Goal: Transaction & Acquisition: Obtain resource

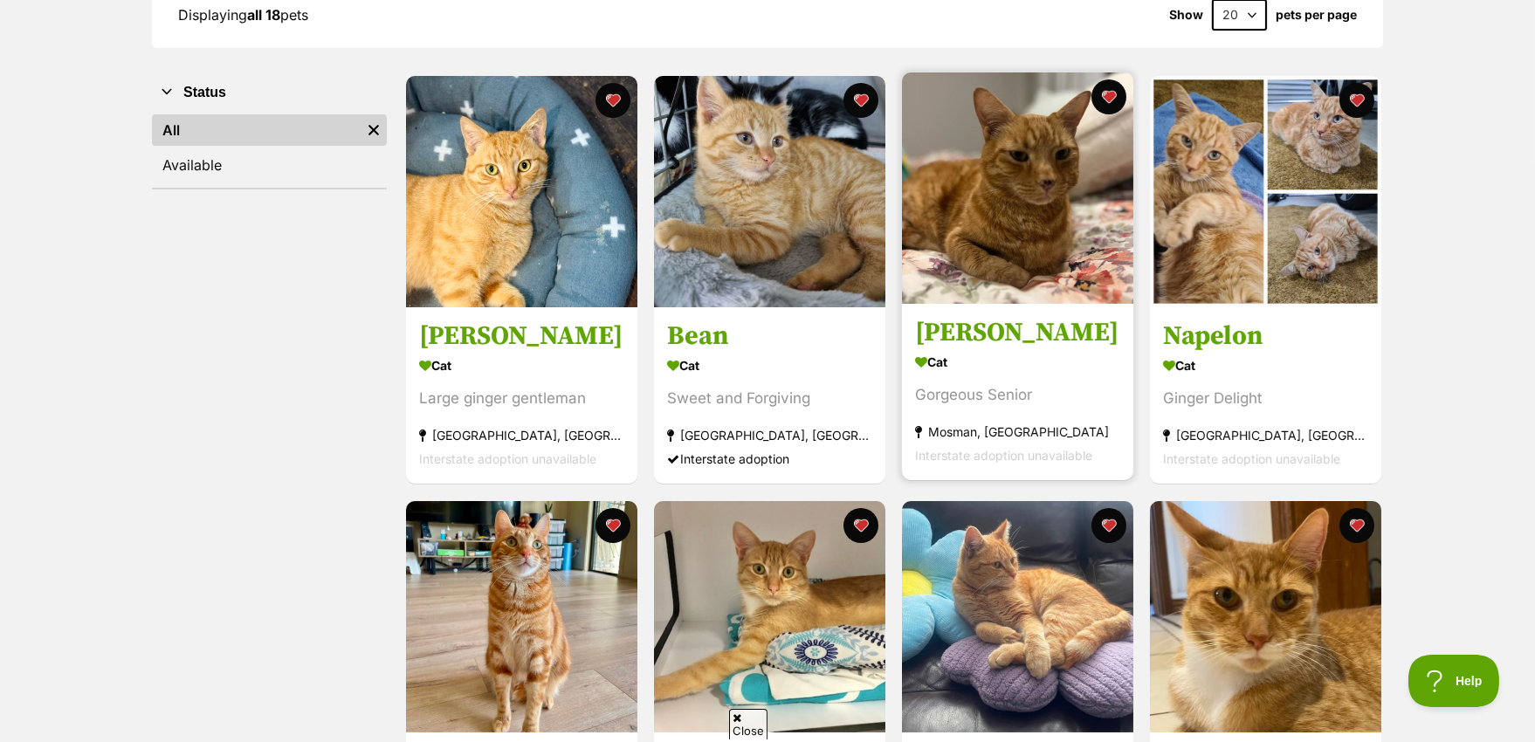
scroll to position [262, 0]
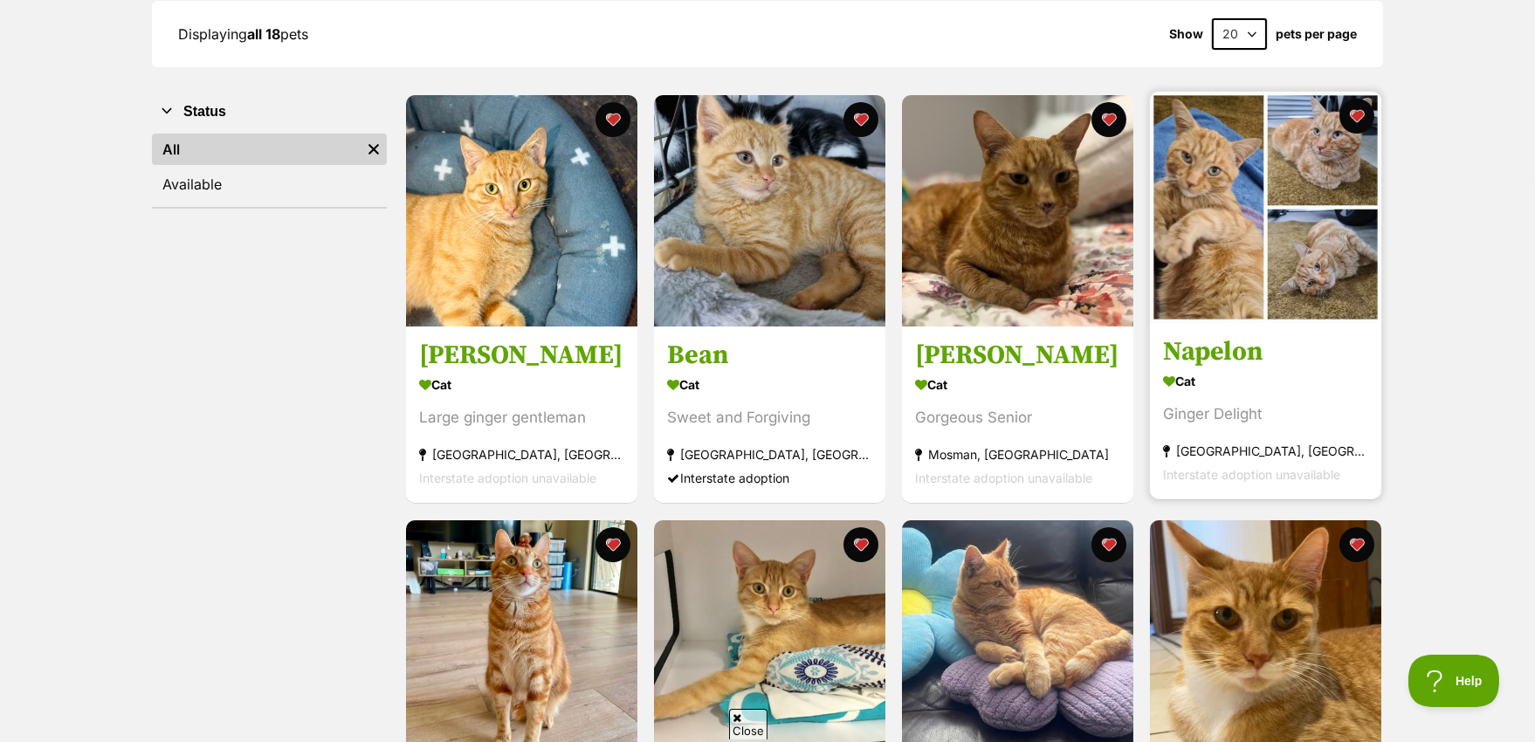
click at [1192, 228] on img at bounding box center [1265, 207] width 231 height 231
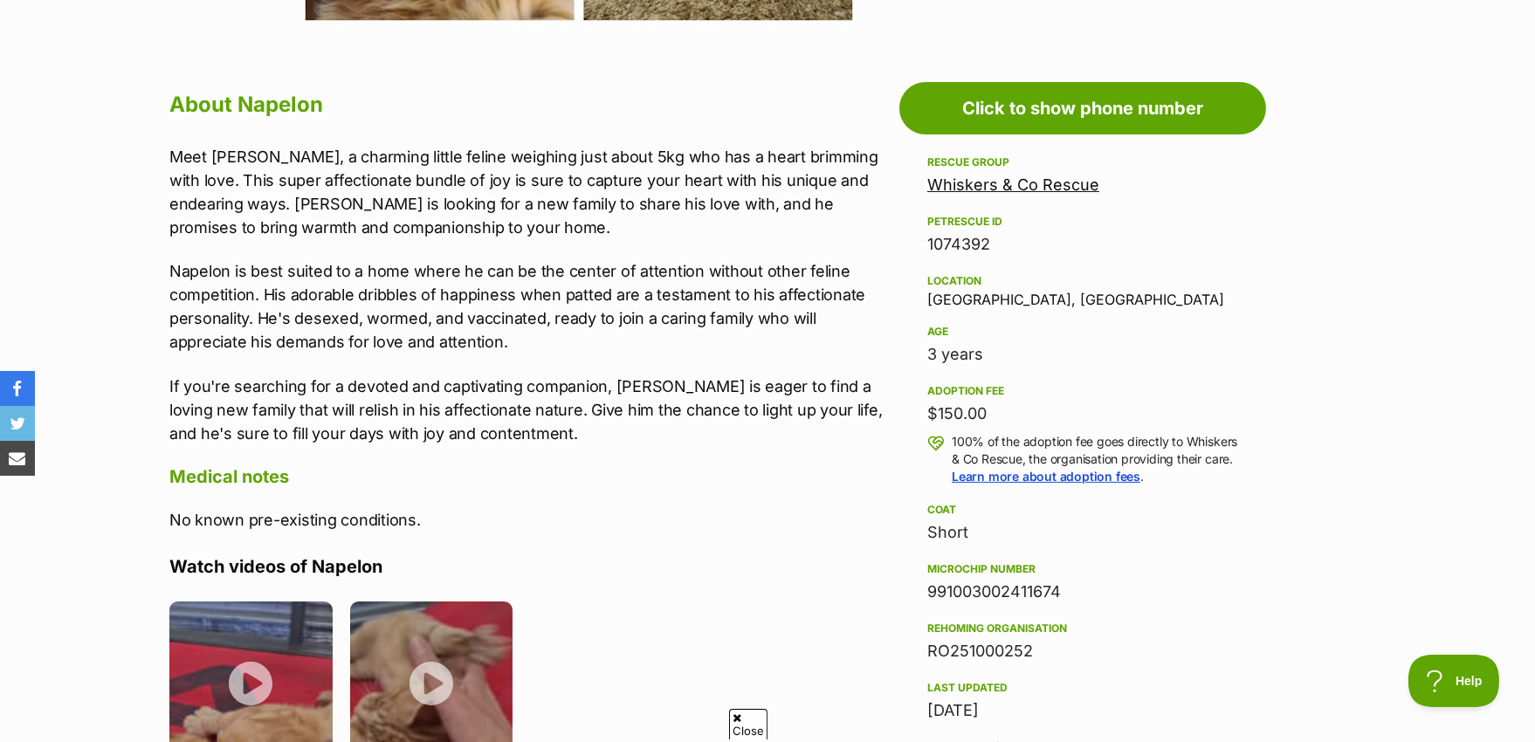
scroll to position [786, 0]
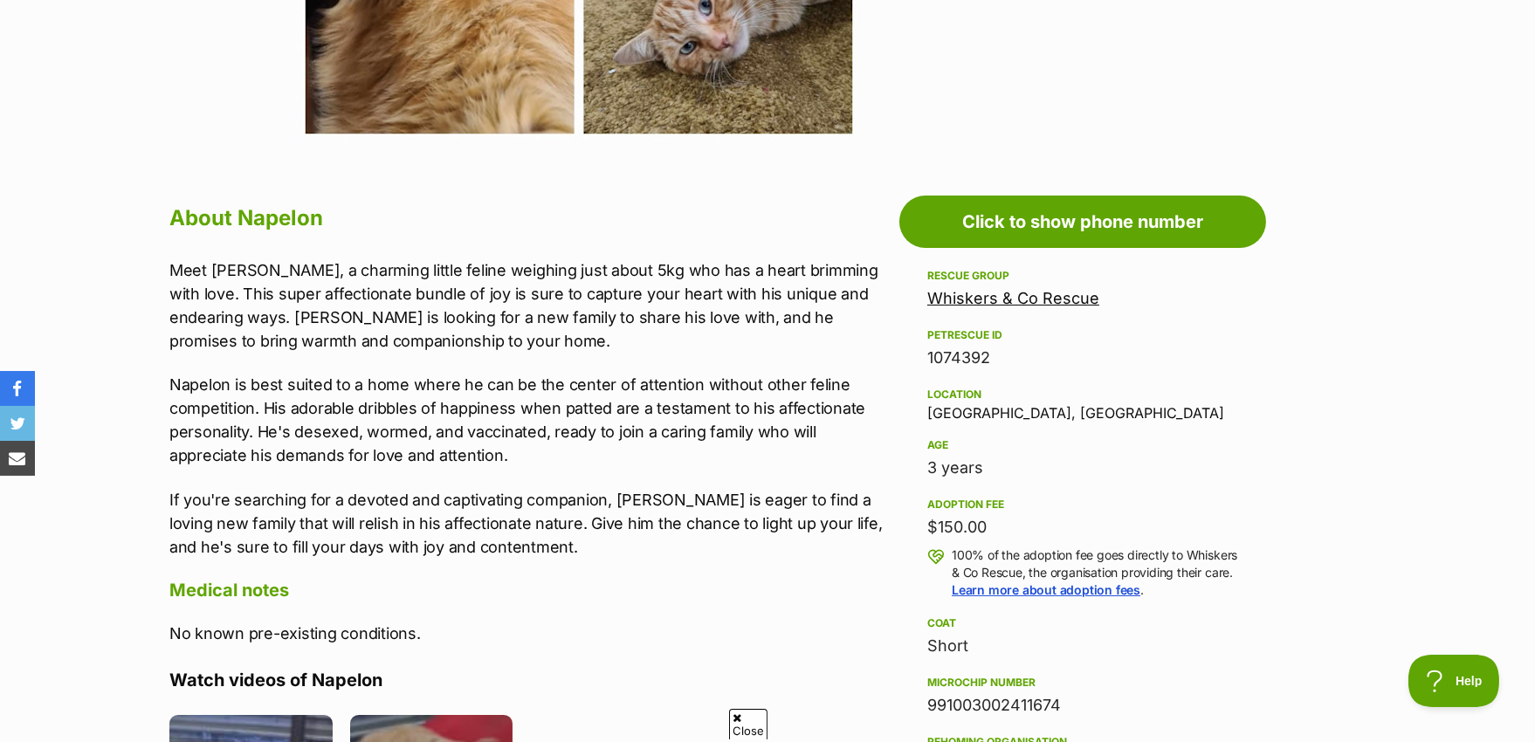
click at [1002, 295] on link "Whiskers & Co Rescue" at bounding box center [1013, 298] width 172 height 18
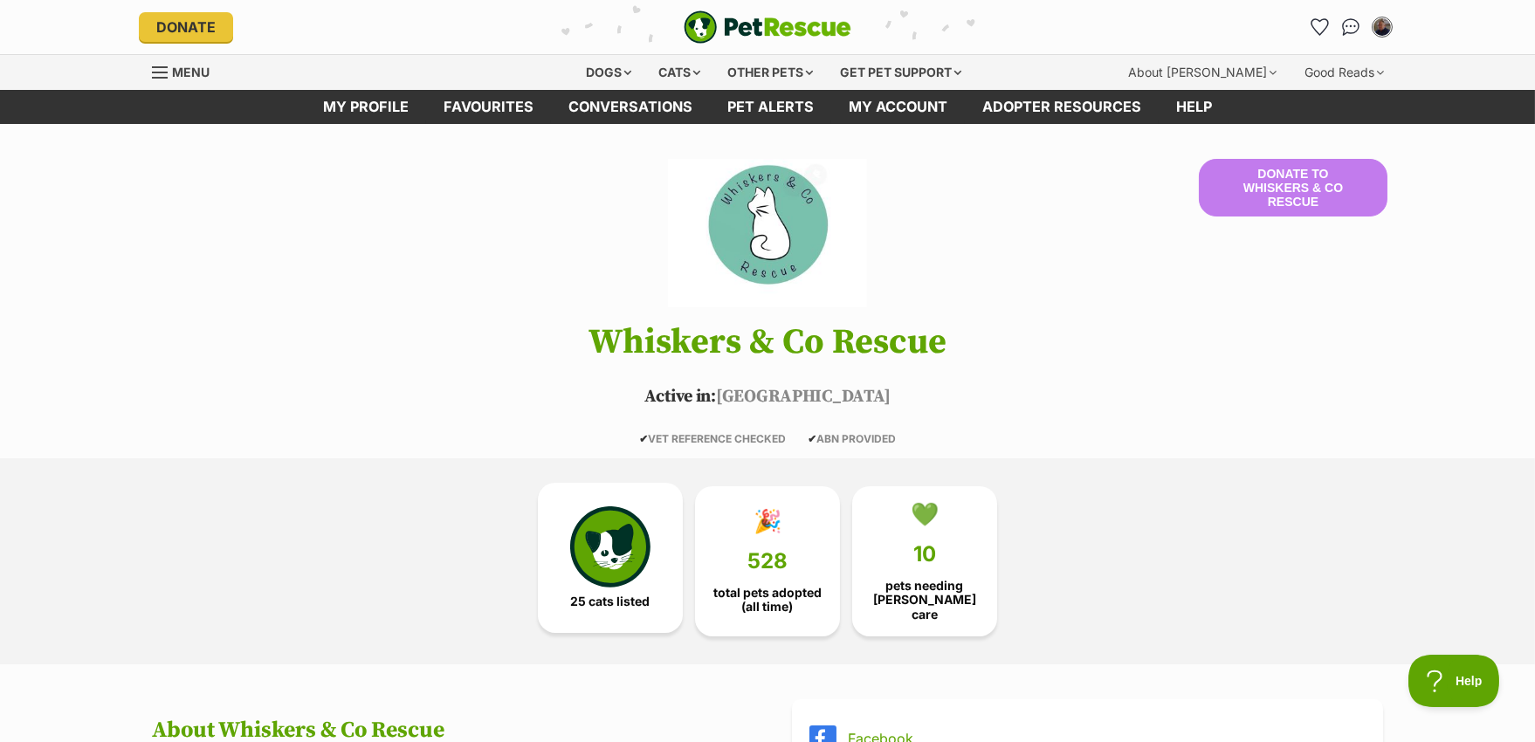
click at [615, 554] on img at bounding box center [610, 546] width 80 height 80
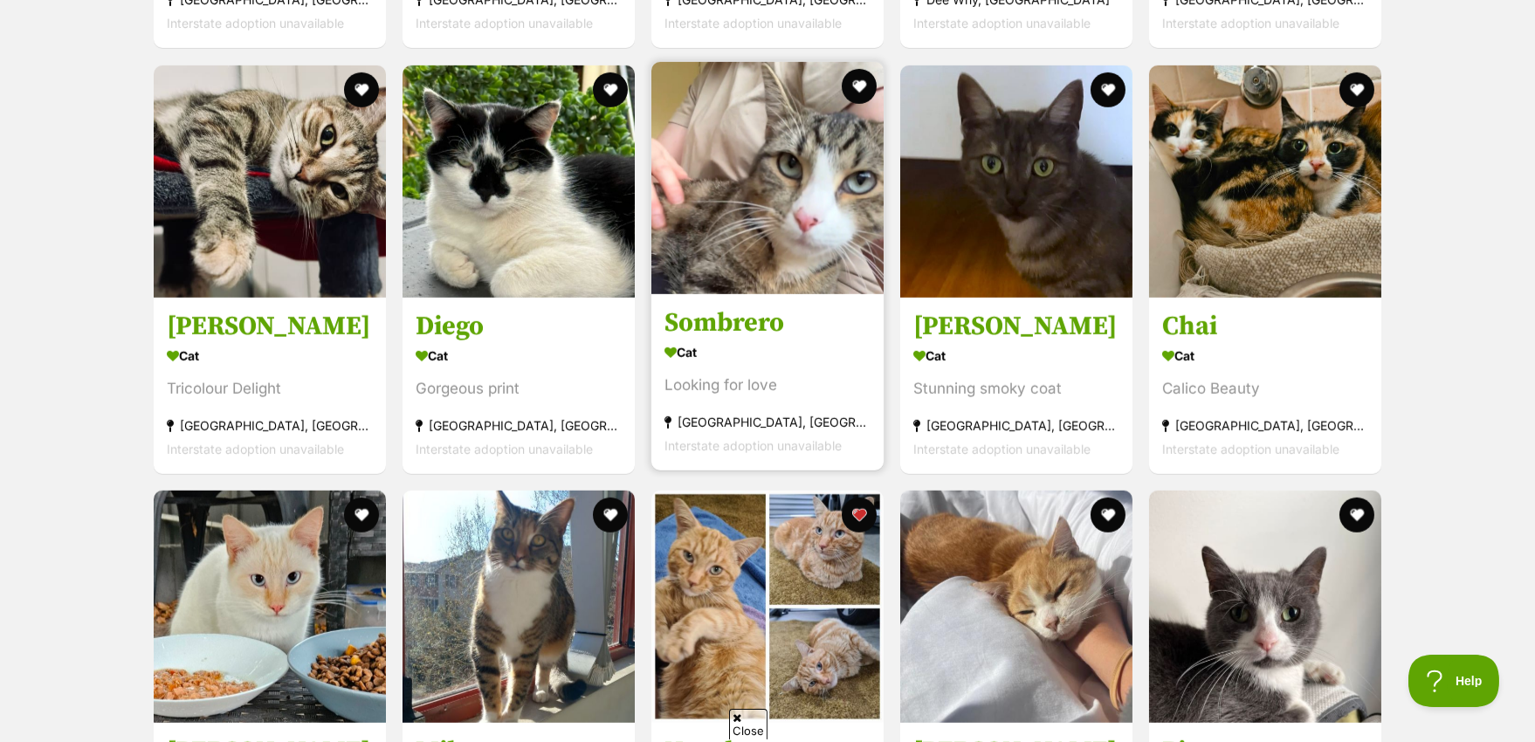
scroll to position [3161, 0]
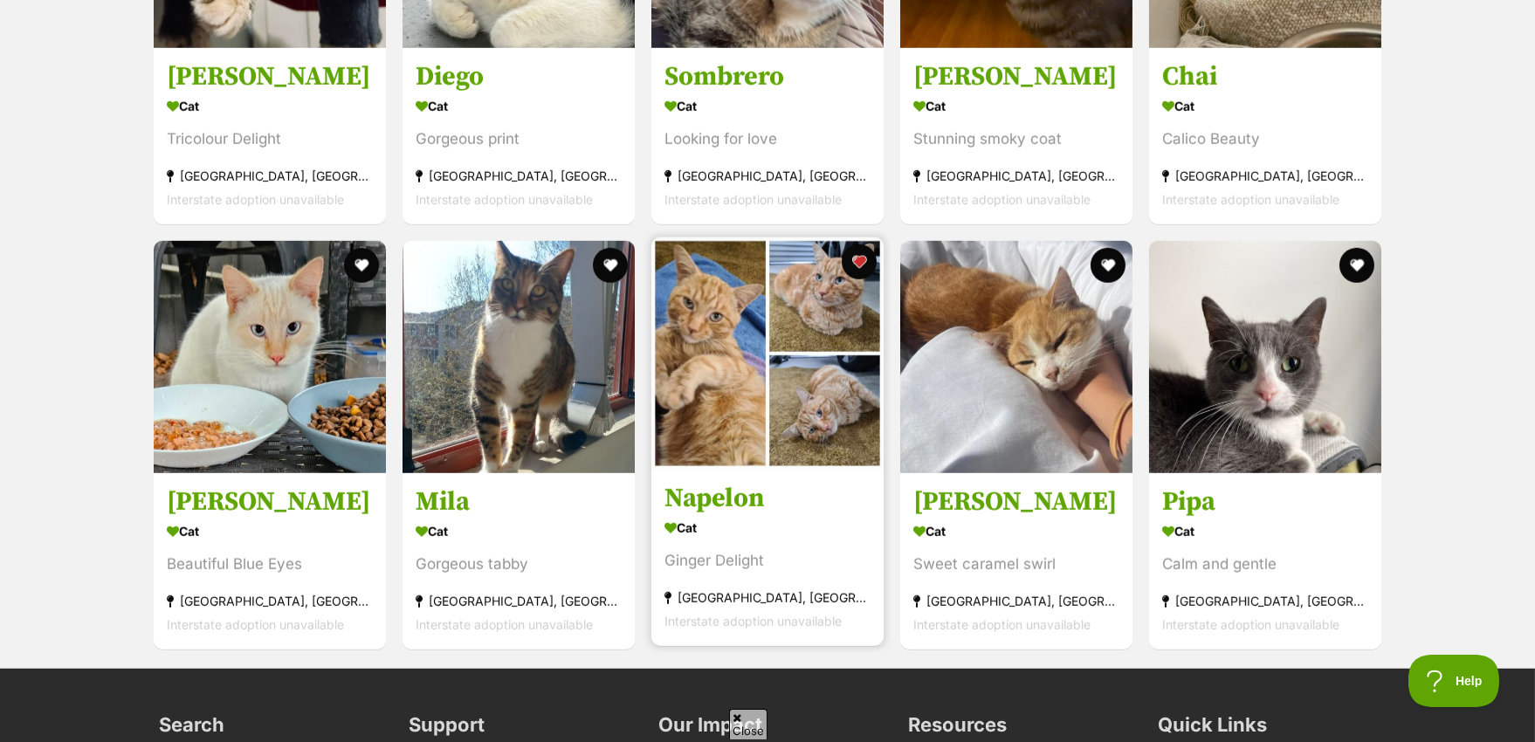
click at [738, 399] on img at bounding box center [767, 353] width 232 height 232
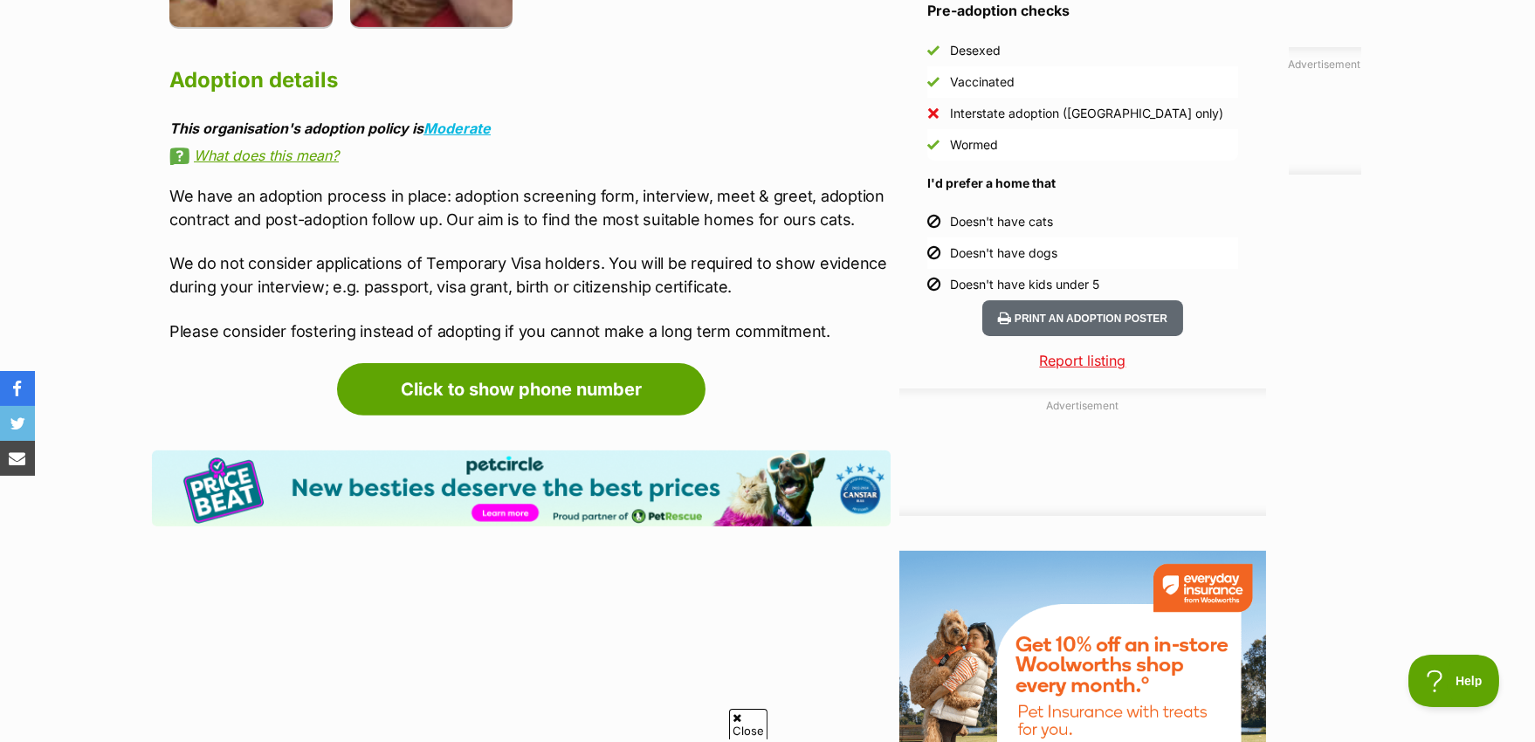
scroll to position [1659, 0]
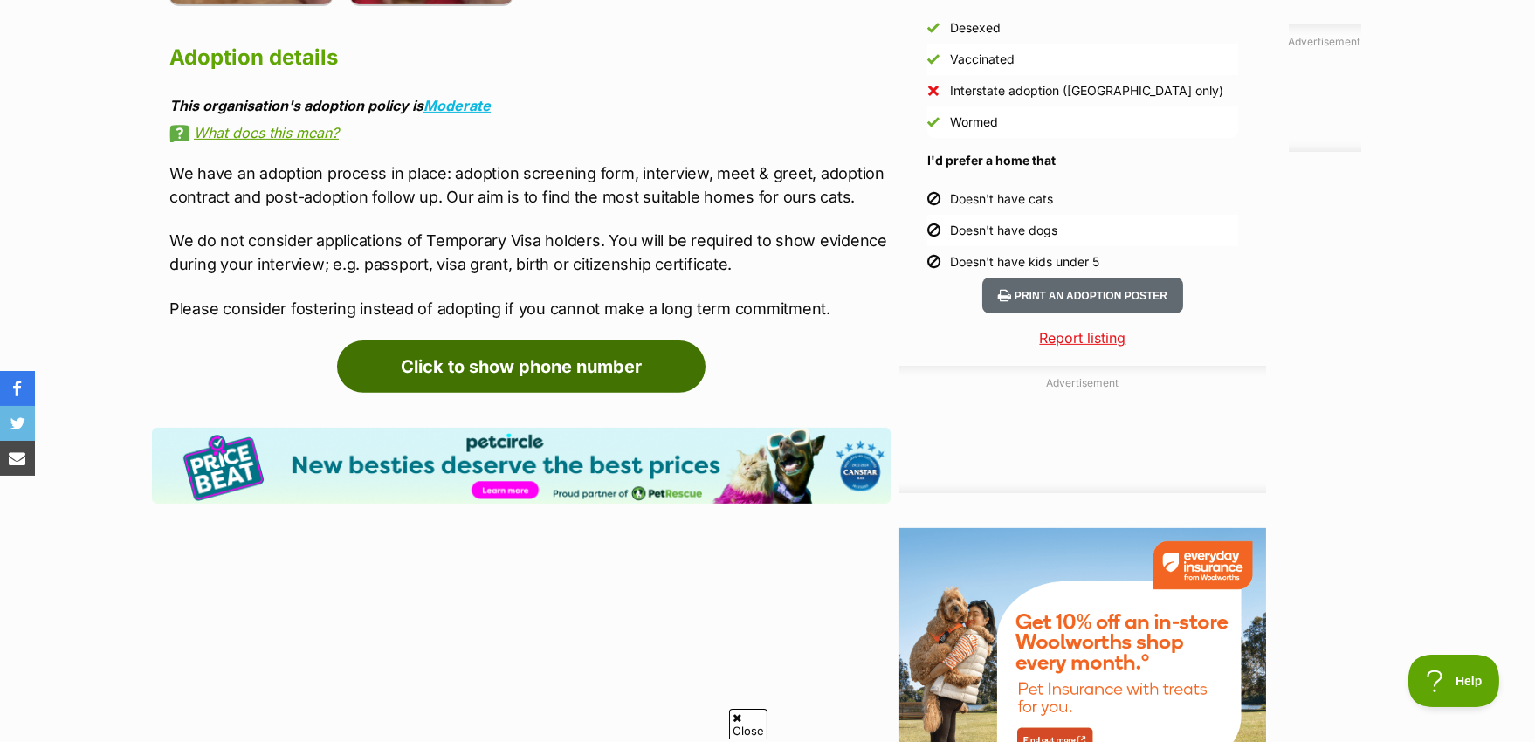
click at [557, 356] on link "Click to show phone number" at bounding box center [521, 367] width 368 height 52
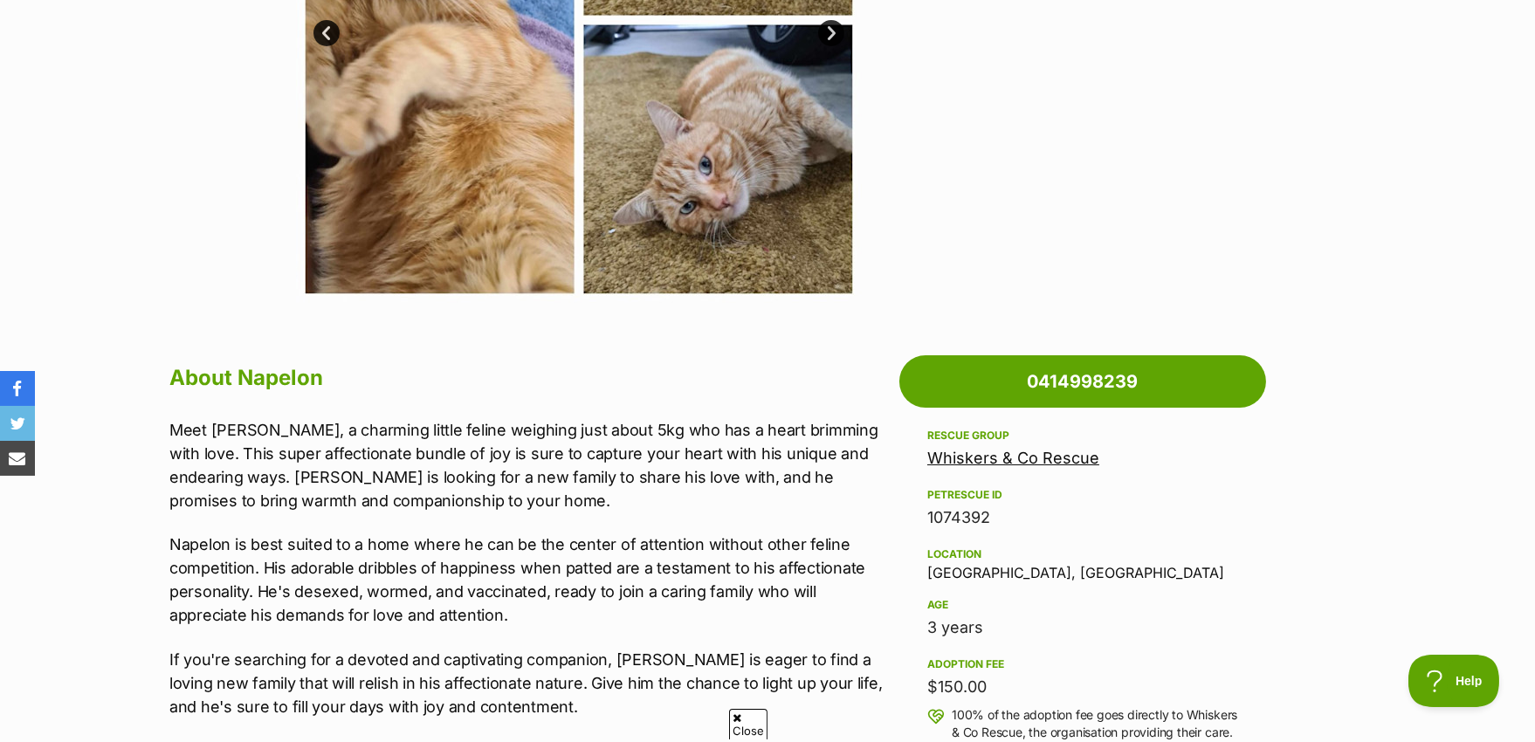
scroll to position [349, 0]
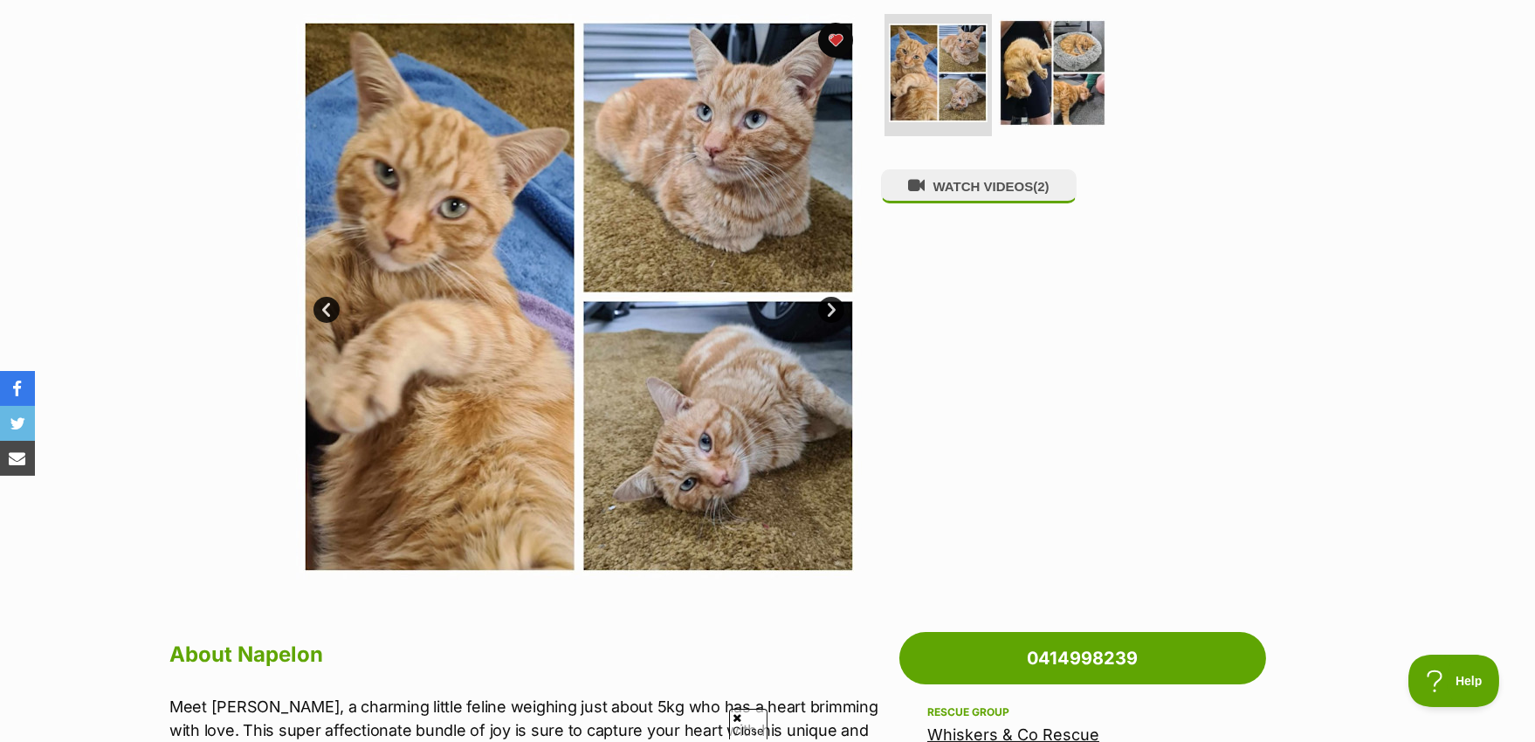
click at [476, 338] on img at bounding box center [579, 297] width 566 height 566
click at [829, 302] on link "Next" at bounding box center [831, 310] width 26 height 26
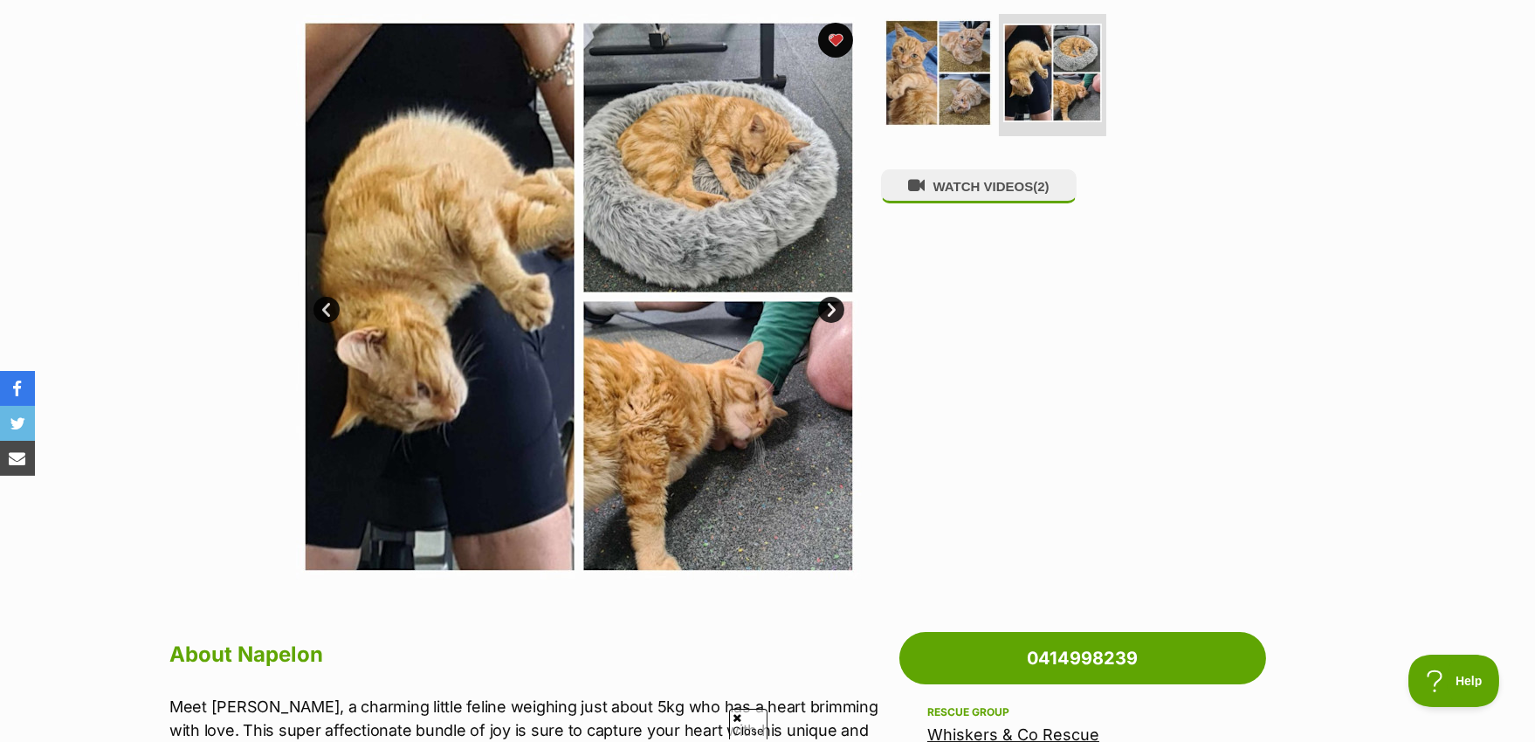
click at [829, 302] on link "Next" at bounding box center [831, 310] width 26 height 26
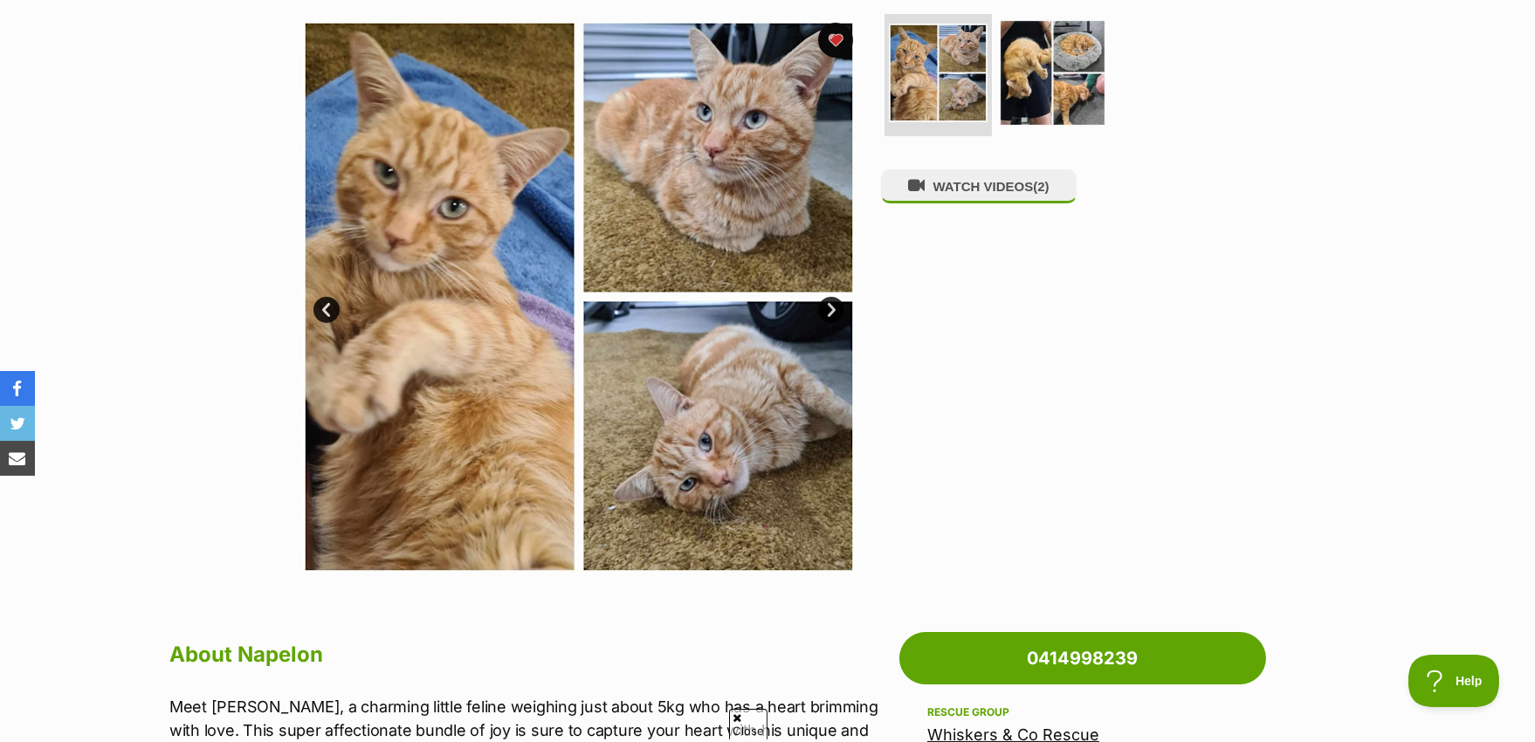
click at [830, 302] on link "Next" at bounding box center [831, 310] width 26 height 26
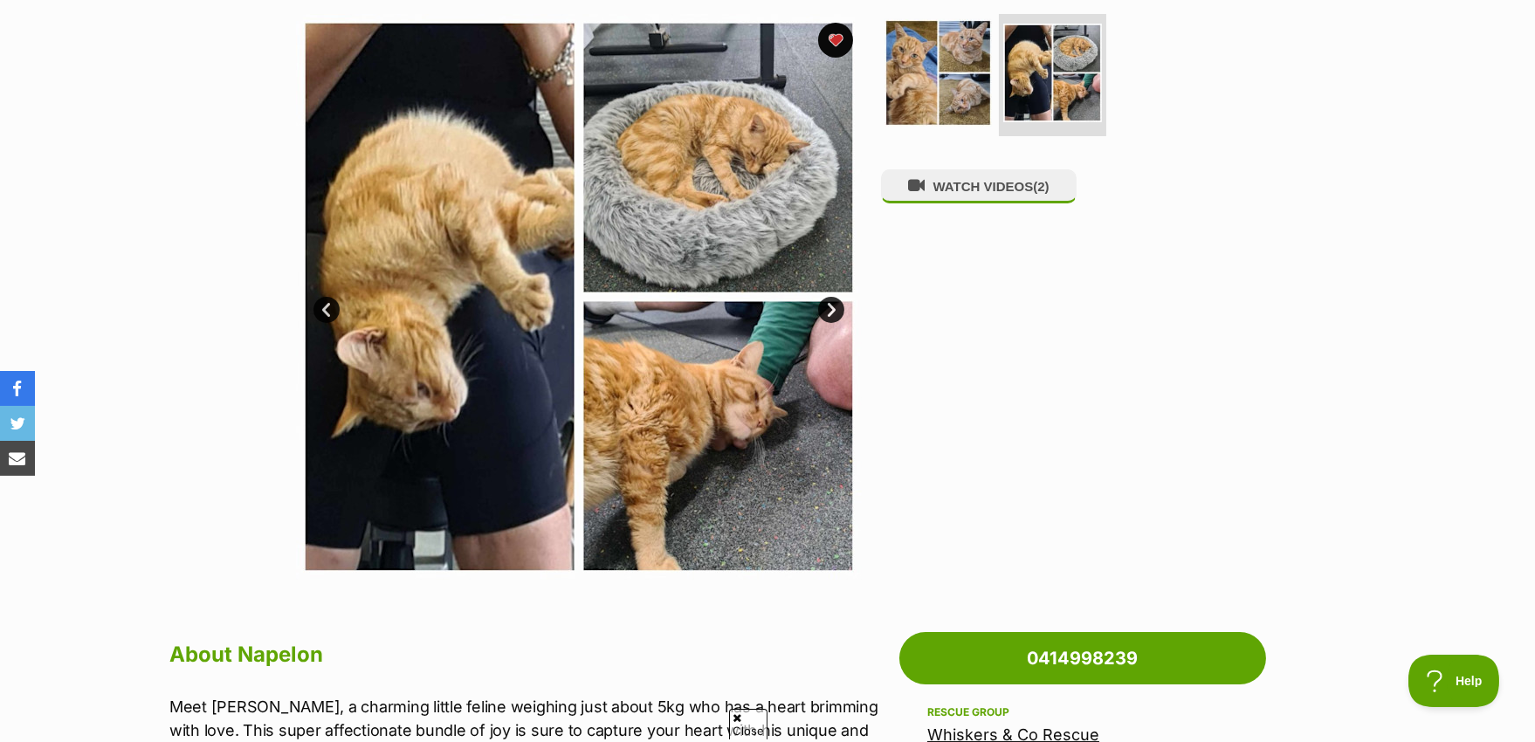
click at [830, 302] on link "Next" at bounding box center [831, 310] width 26 height 26
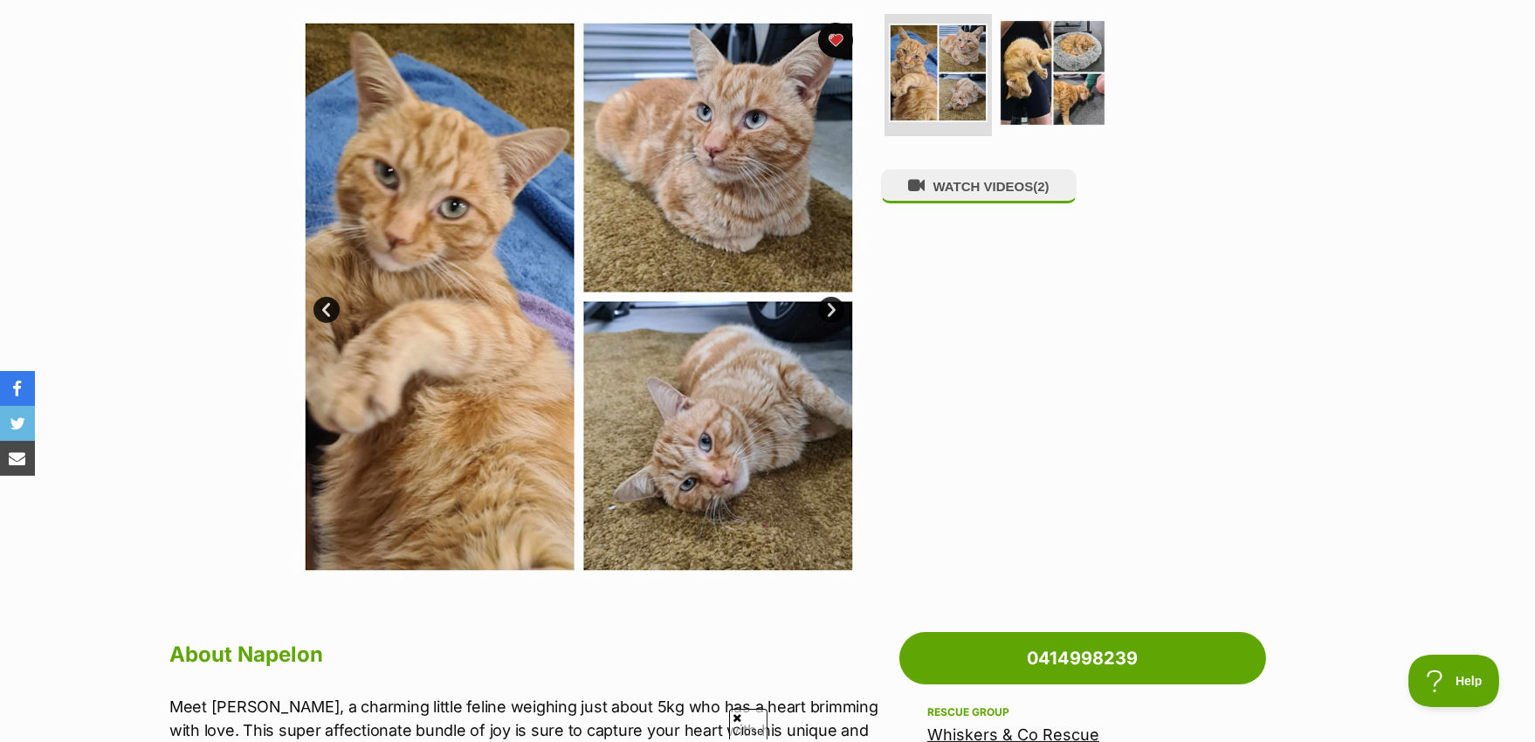
click at [833, 299] on link "Next" at bounding box center [831, 310] width 26 height 26
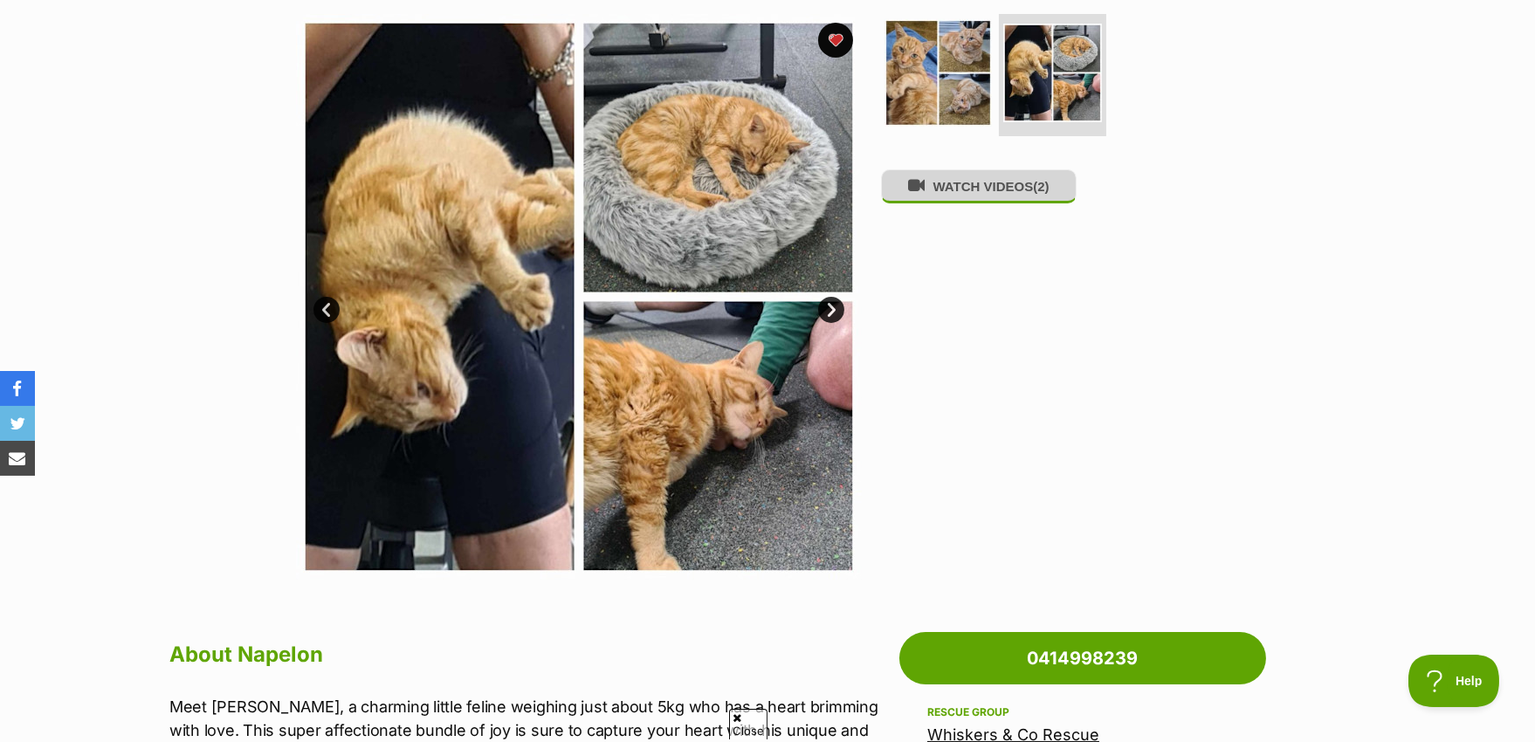
click at [931, 196] on button "WATCH VIDEOS (2)" at bounding box center [979, 186] width 196 height 34
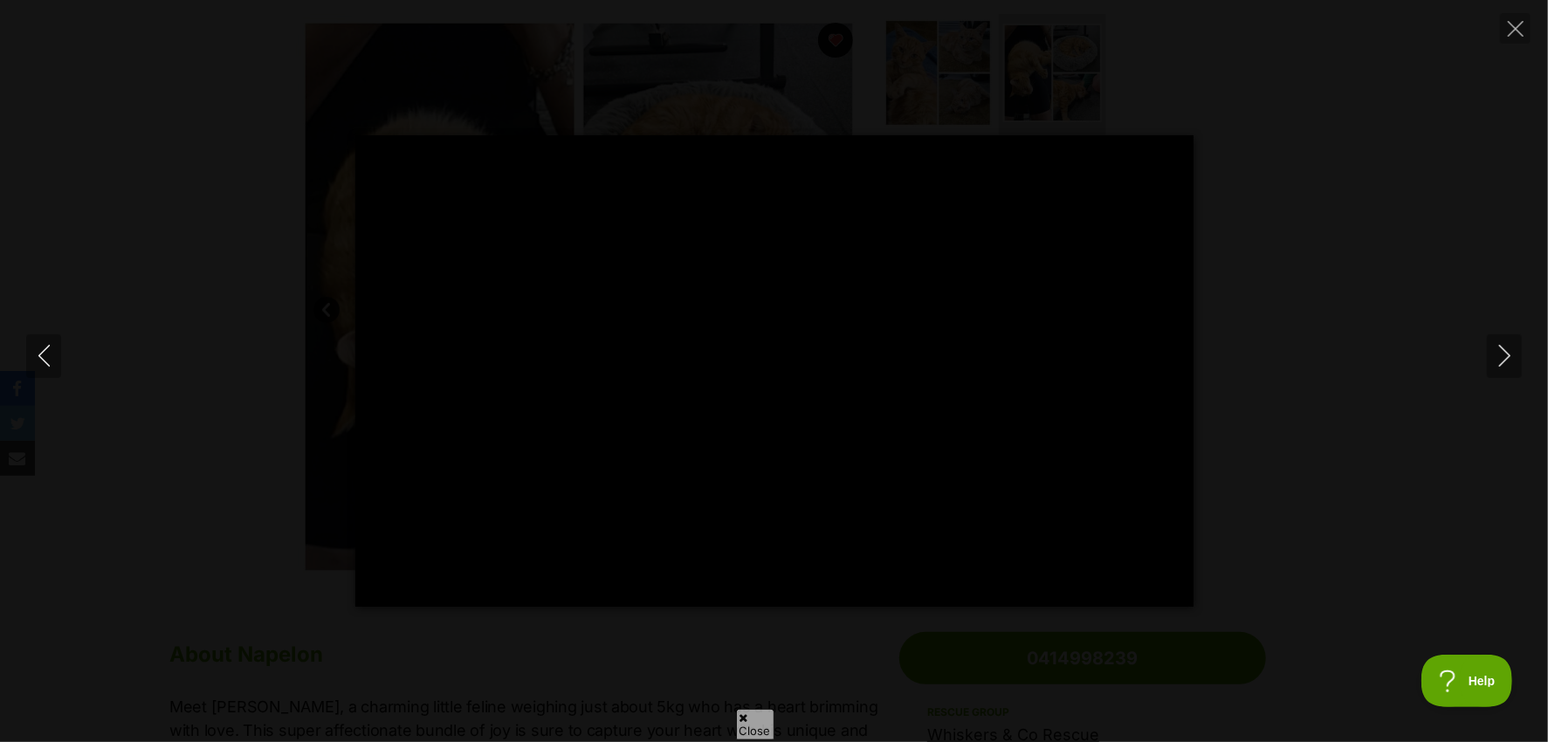
type input "100"
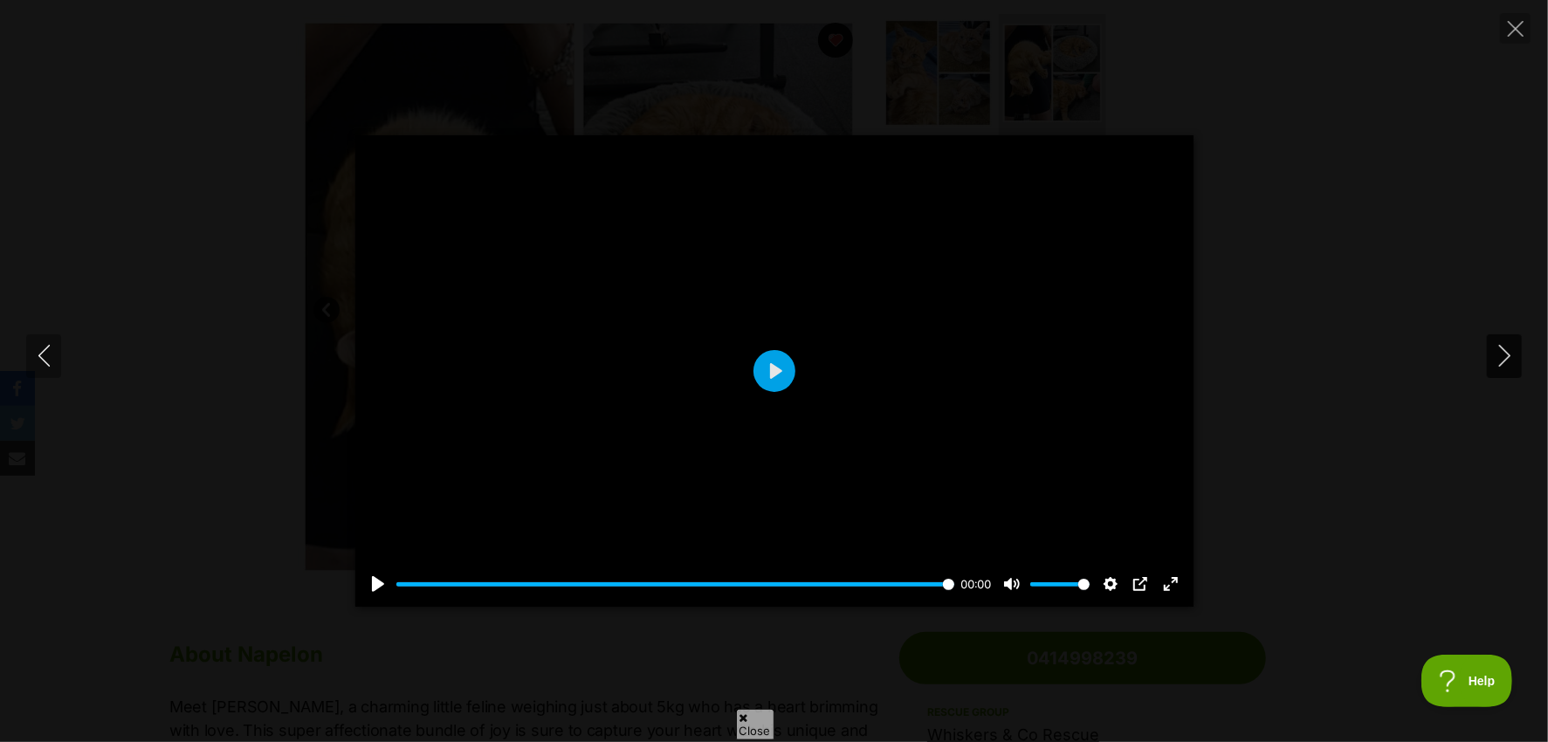
click at [1510, 357] on icon "Next" at bounding box center [1505, 356] width 22 height 22
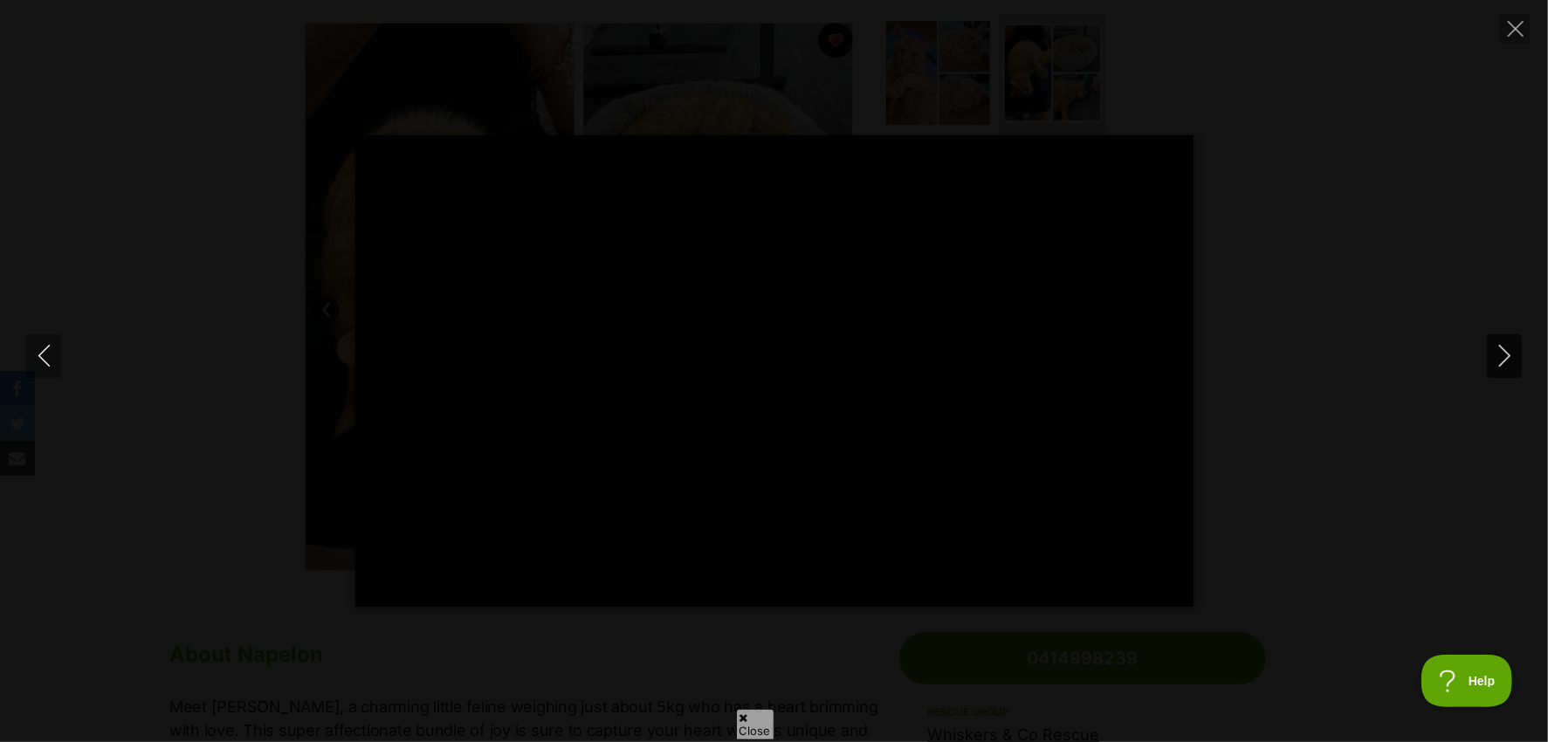
type input "100"
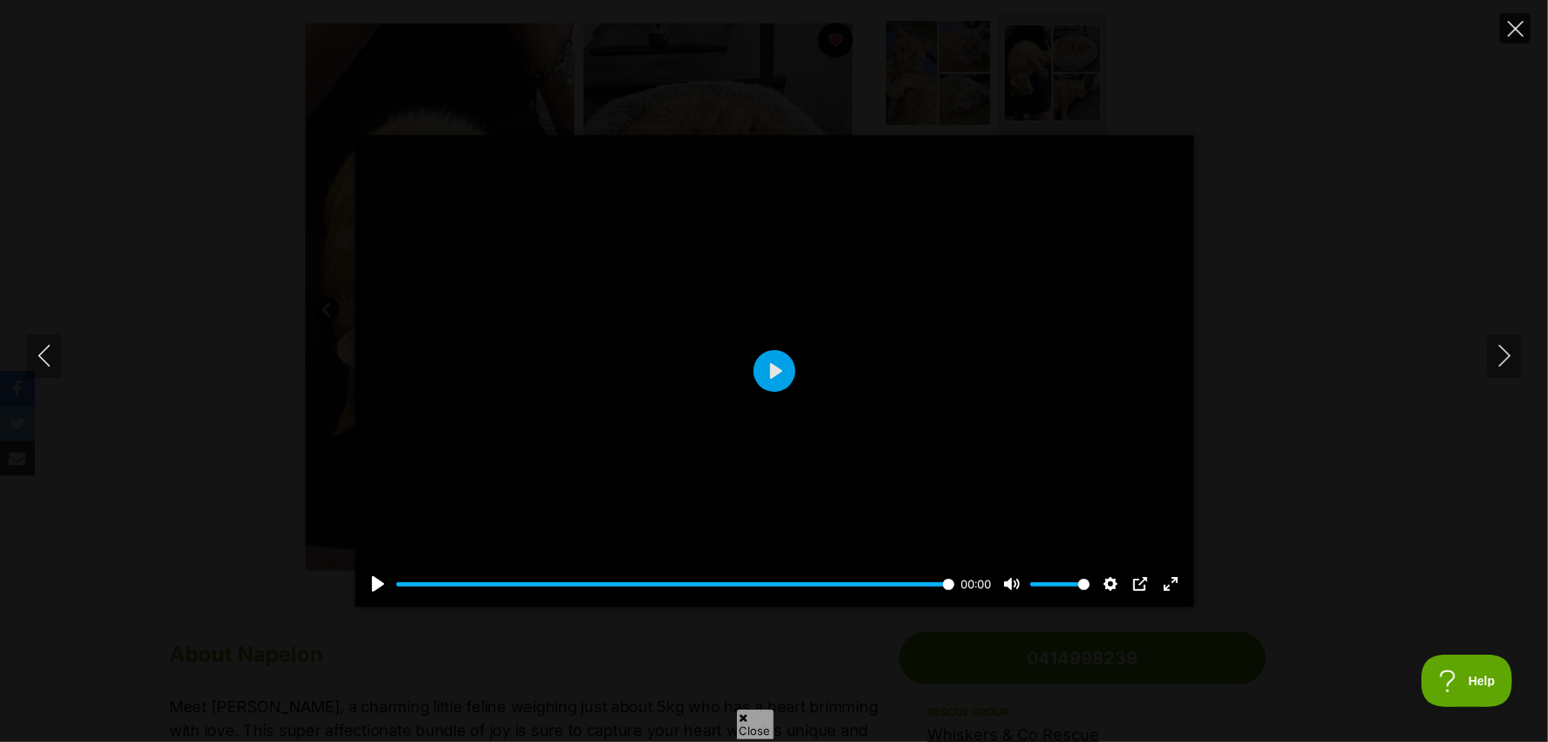
click at [1522, 28] on icon "Close" at bounding box center [1516, 29] width 16 height 16
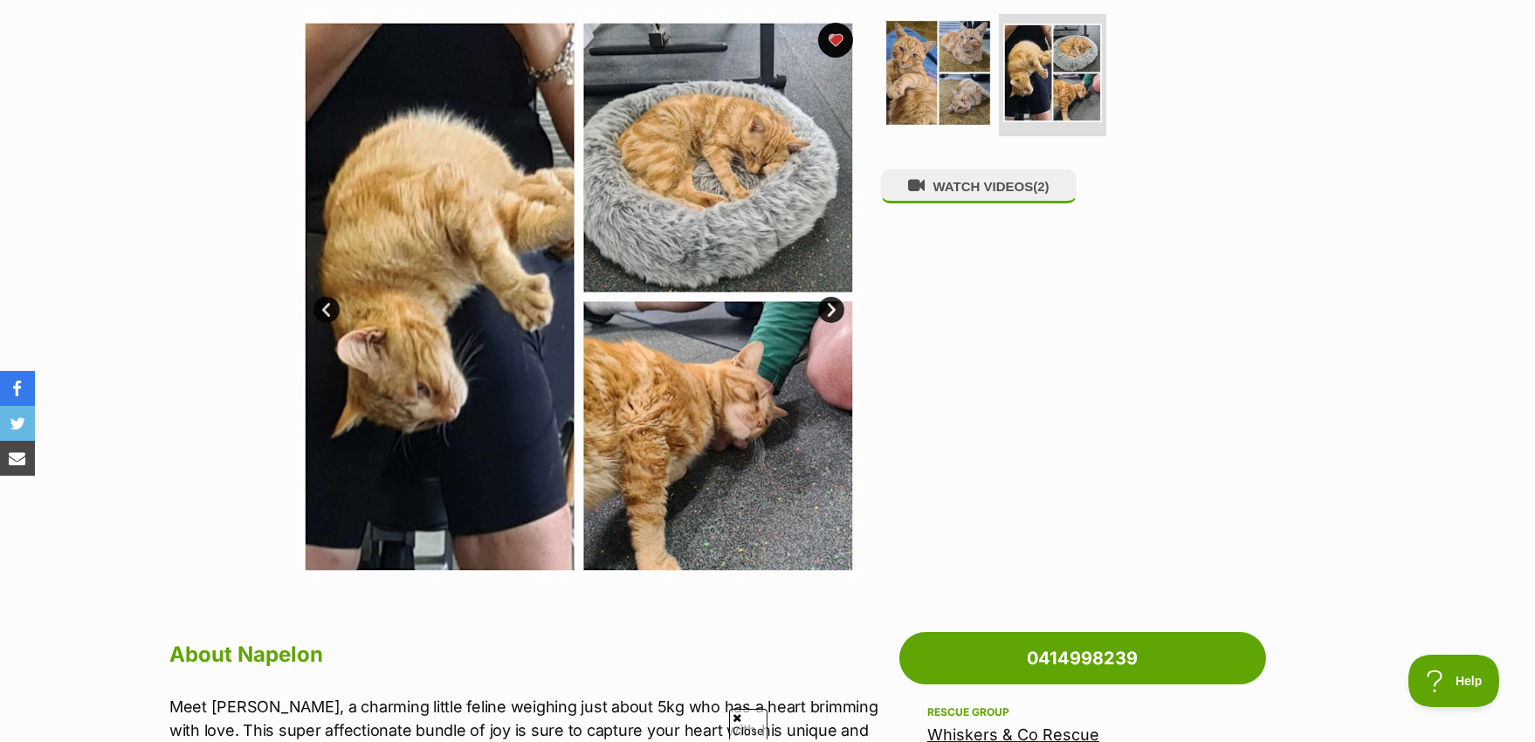
click at [475, 375] on img at bounding box center [579, 297] width 566 height 566
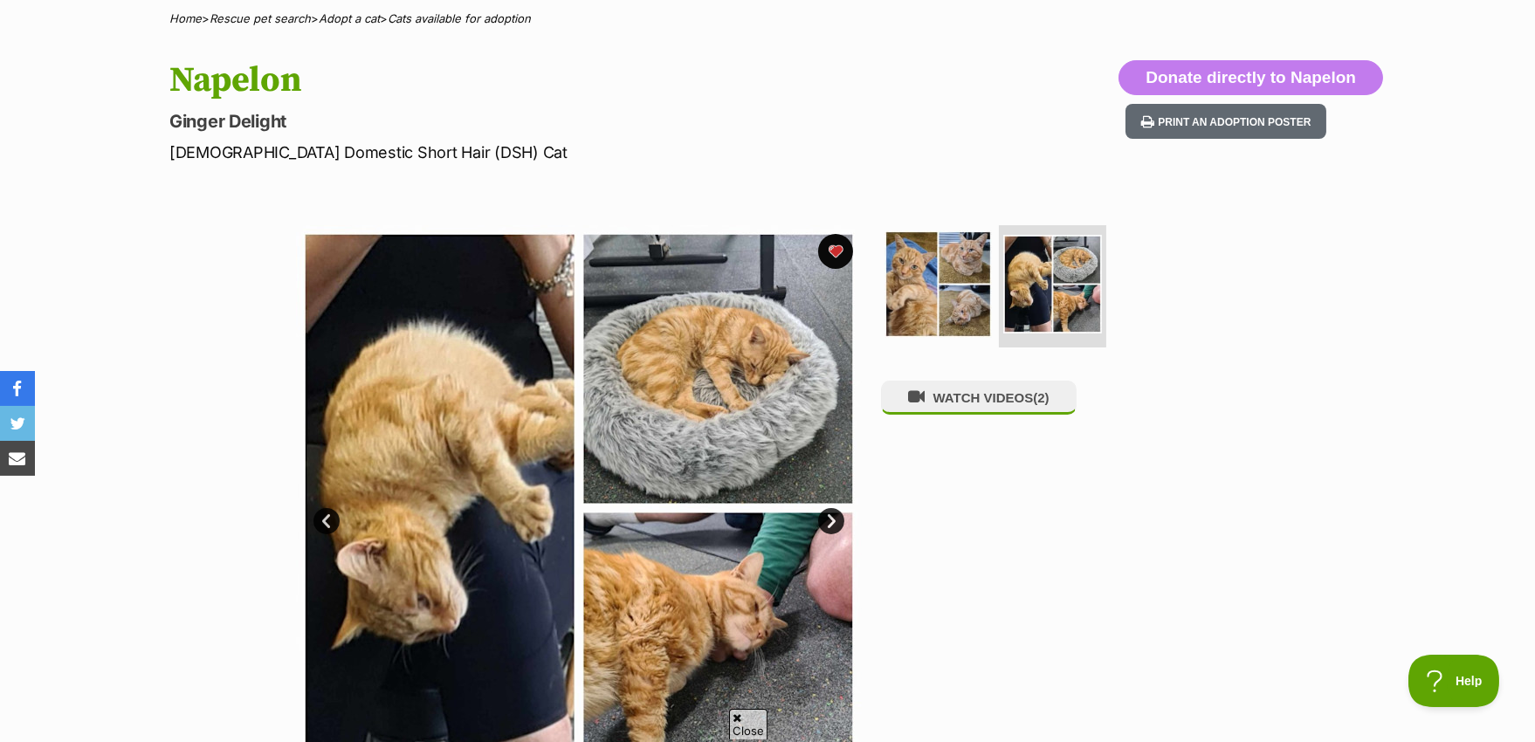
scroll to position [0, 0]
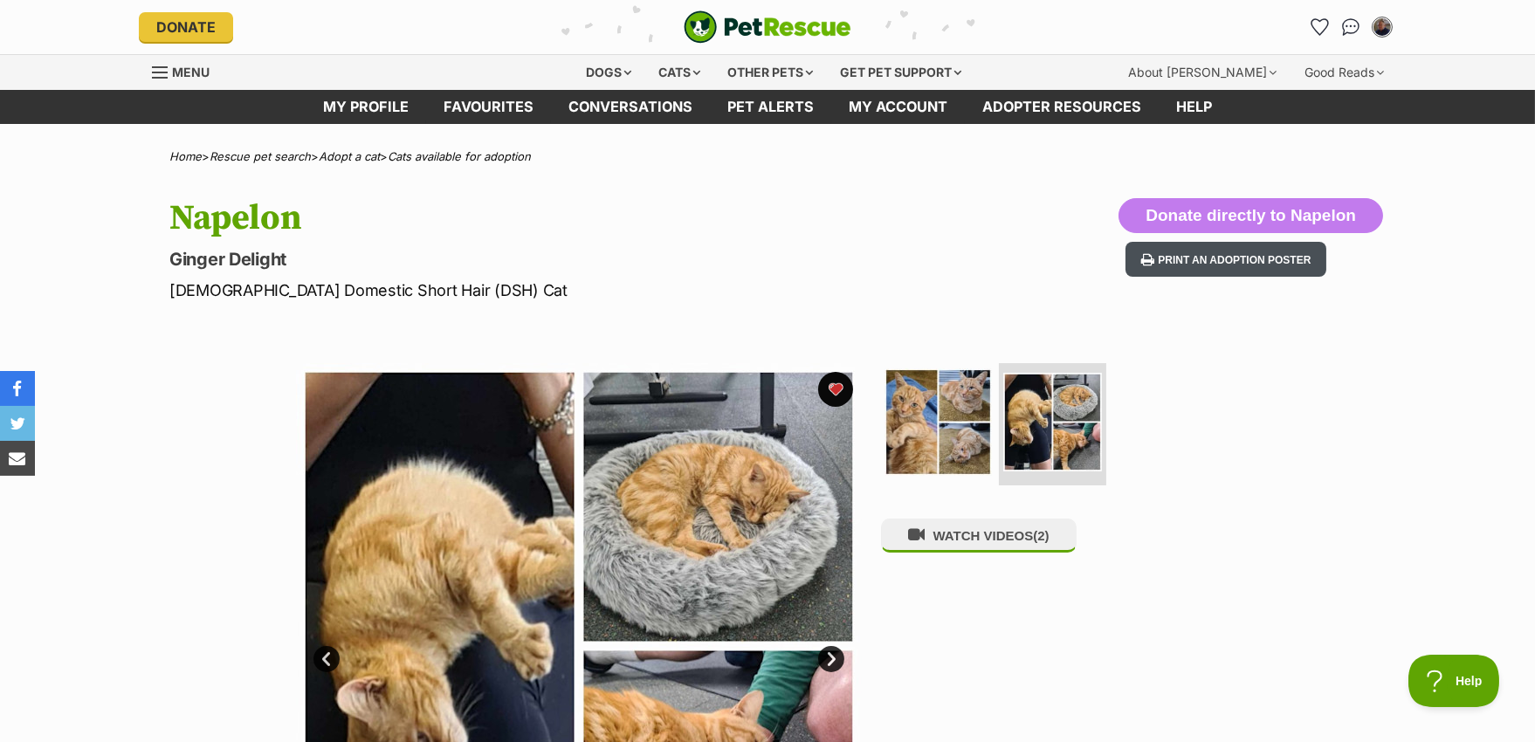
click at [1187, 260] on button "Print an adoption poster" at bounding box center [1225, 260] width 201 height 36
click at [1221, 257] on button "Print an adoption poster" at bounding box center [1225, 260] width 201 height 36
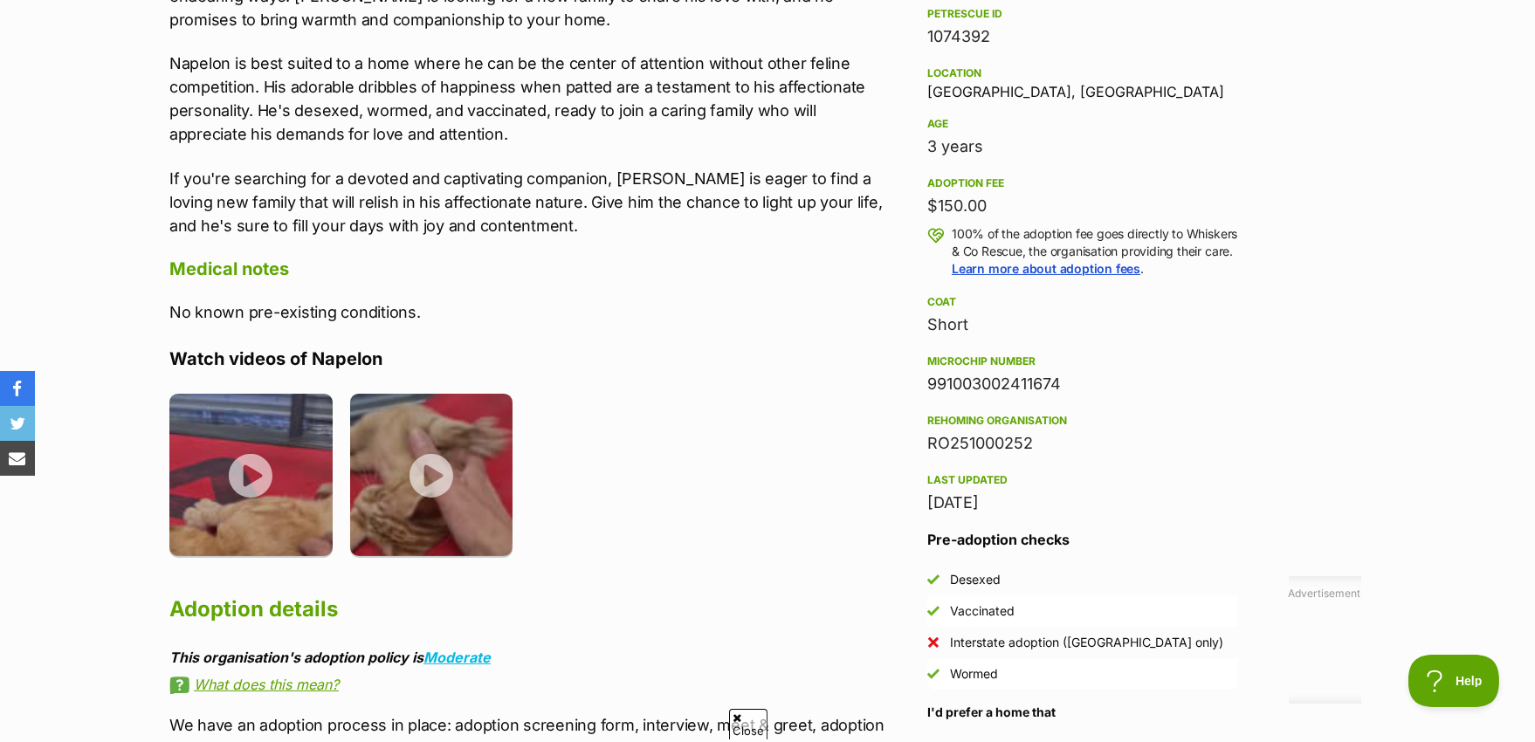
scroll to position [1310, 0]
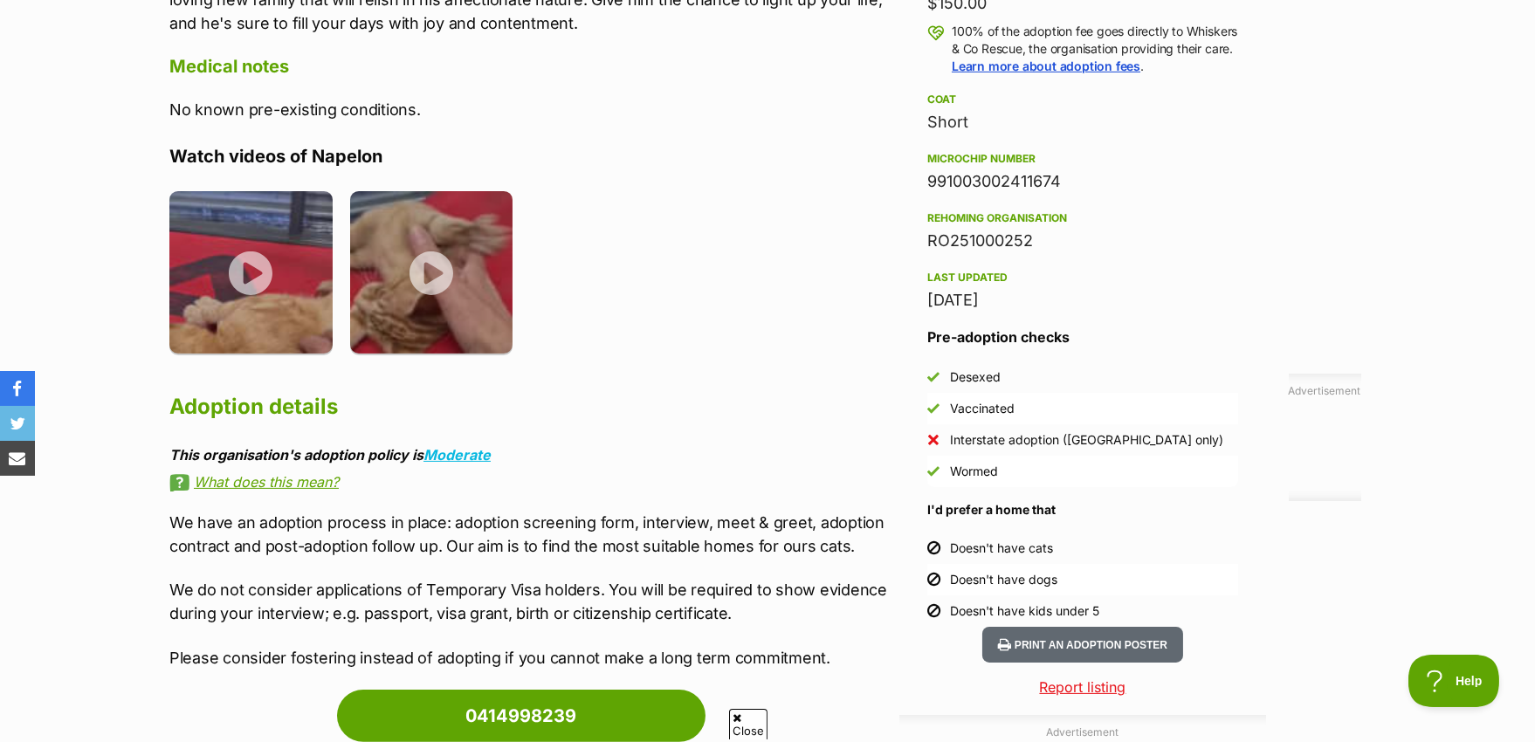
click at [284, 487] on link "What does this mean?" at bounding box center [529, 482] width 721 height 16
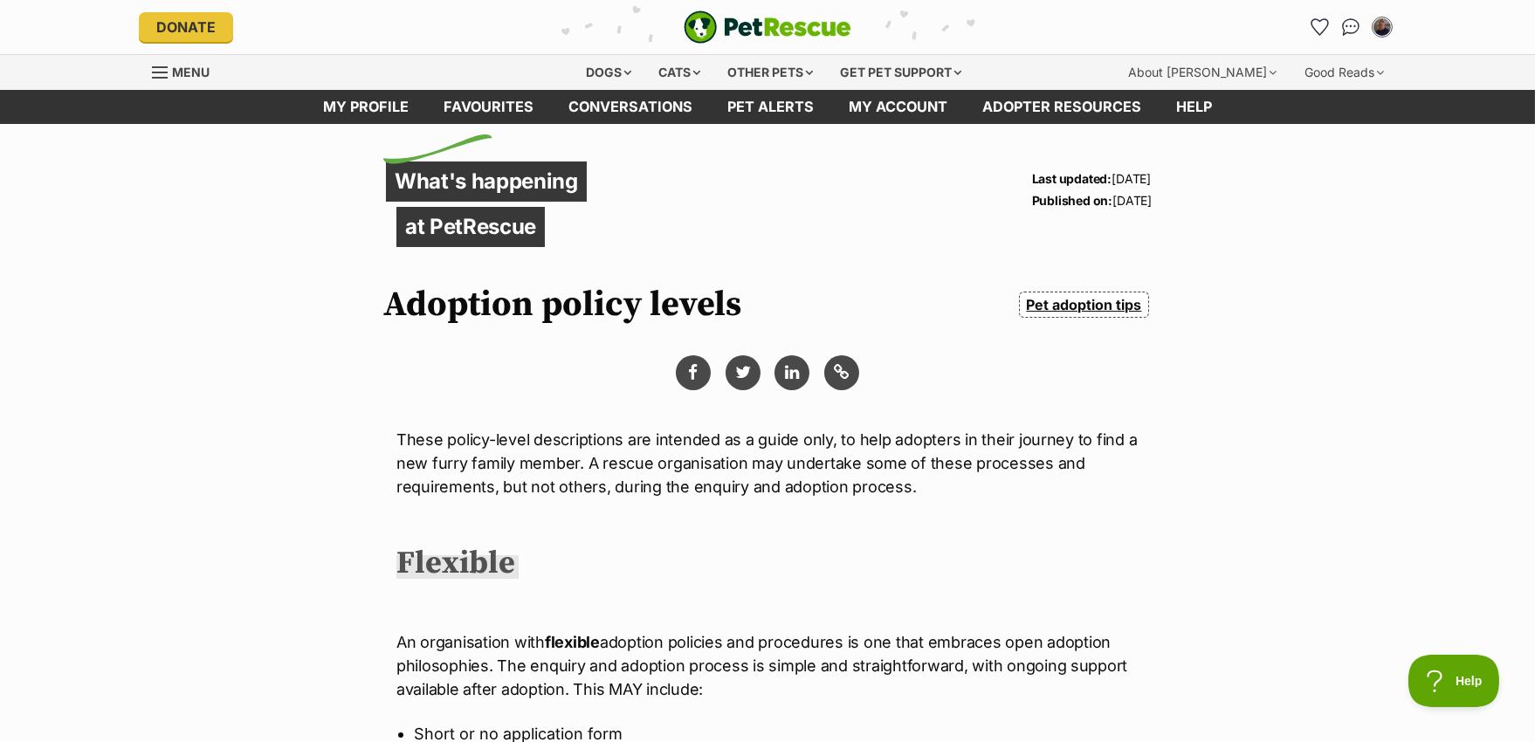
click at [1089, 300] on link "Pet adoption tips" at bounding box center [1084, 305] width 130 height 26
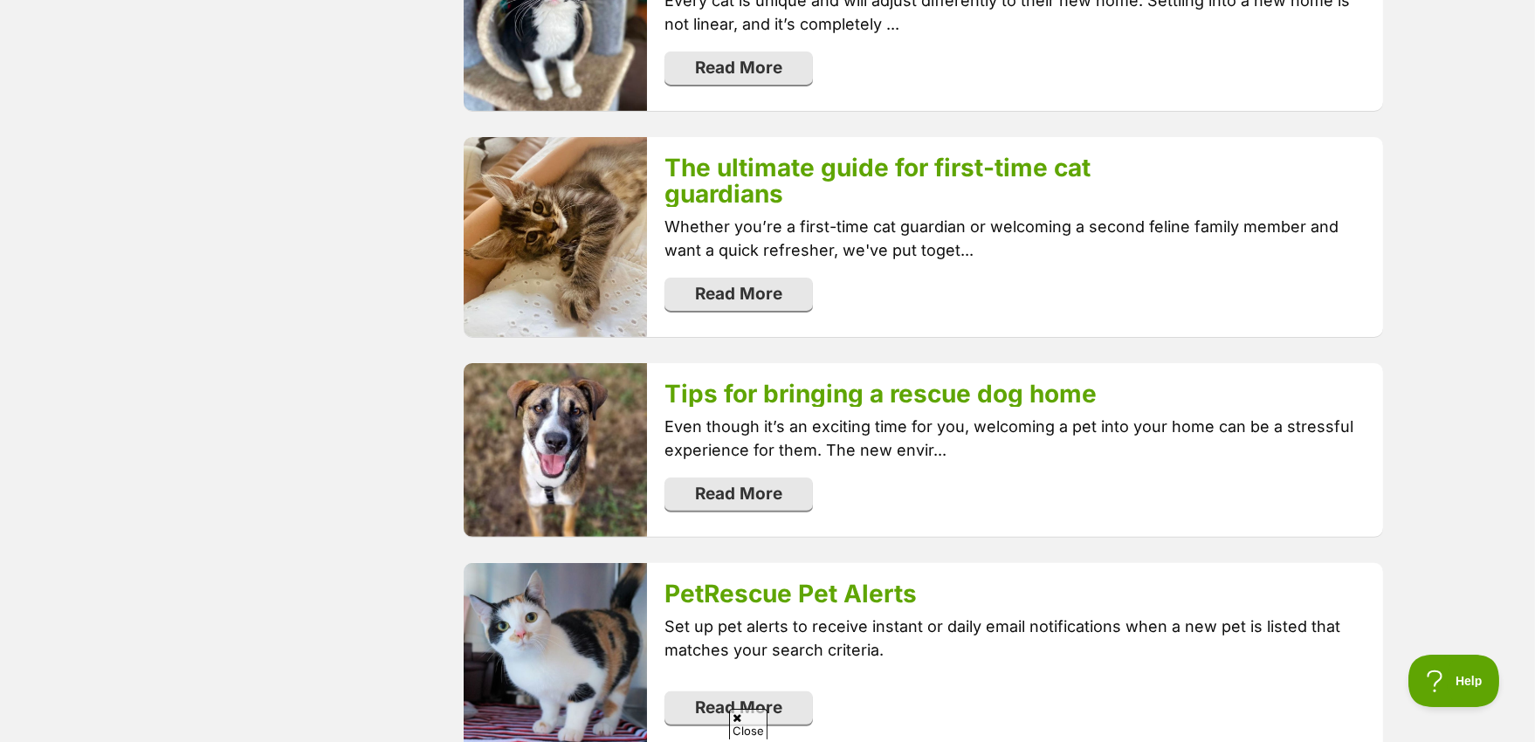
scroll to position [1484, 0]
